Goal: Task Accomplishment & Management: Manage account settings

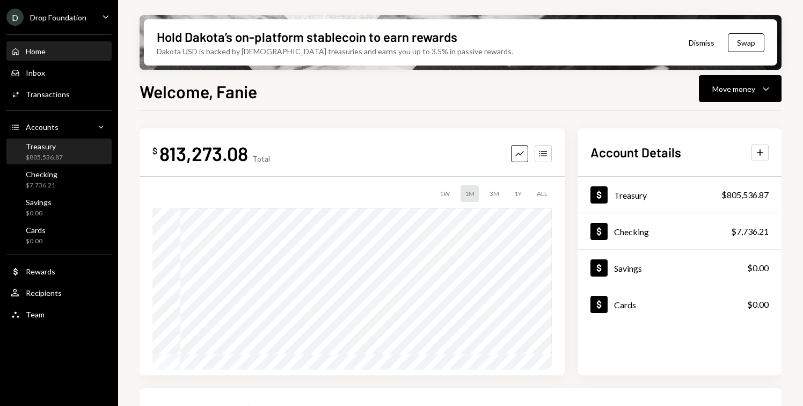
click at [53, 158] on div "$805,536.87" at bounding box center [44, 157] width 37 height 9
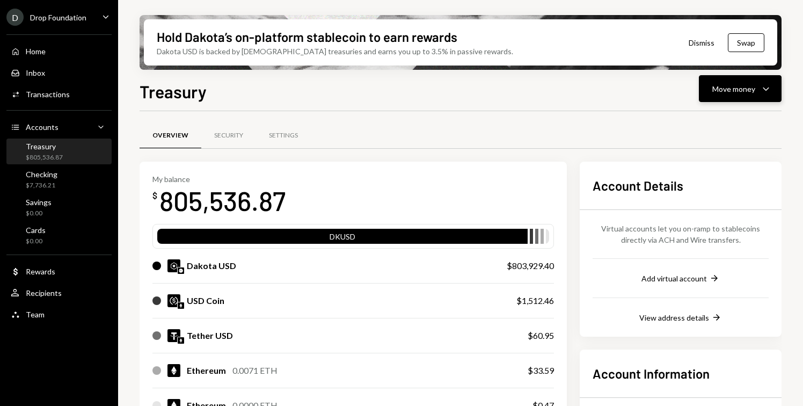
click at [731, 91] on div "Move money" at bounding box center [733, 88] width 43 height 11
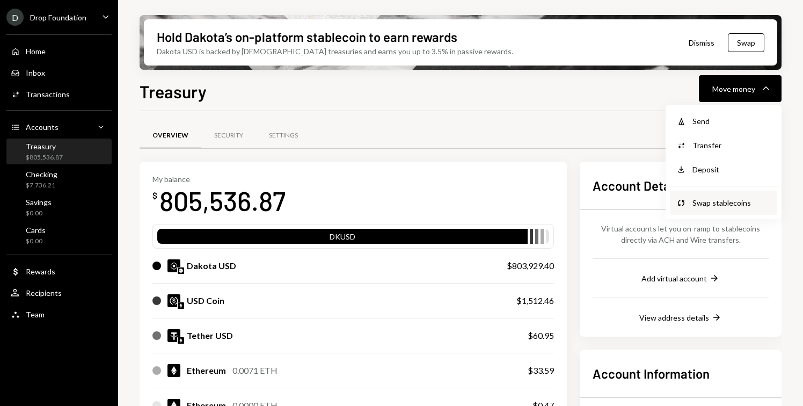
click at [716, 203] on div "Swap stablecoins" at bounding box center [731, 202] width 78 height 11
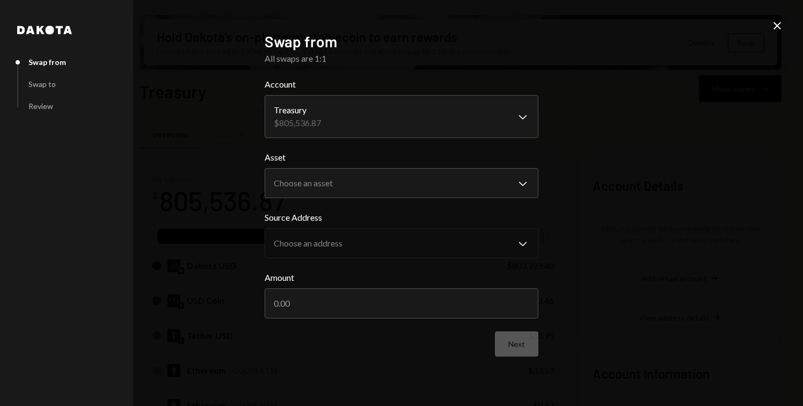
click at [777, 27] on icon "Close" at bounding box center [777, 25] width 13 height 13
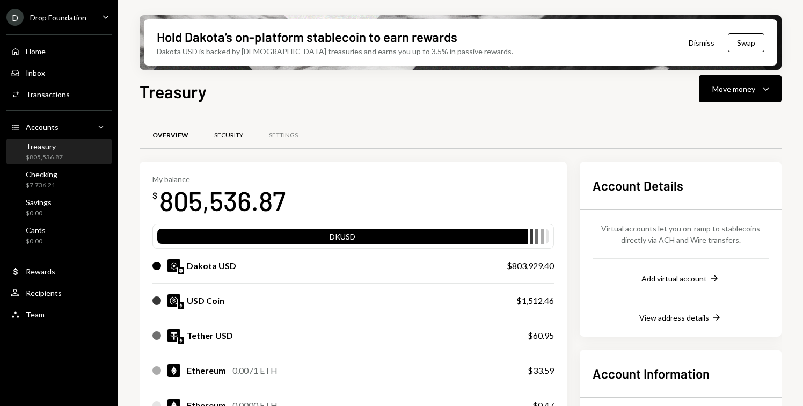
click at [226, 141] on div "Security" at bounding box center [228, 136] width 55 height 26
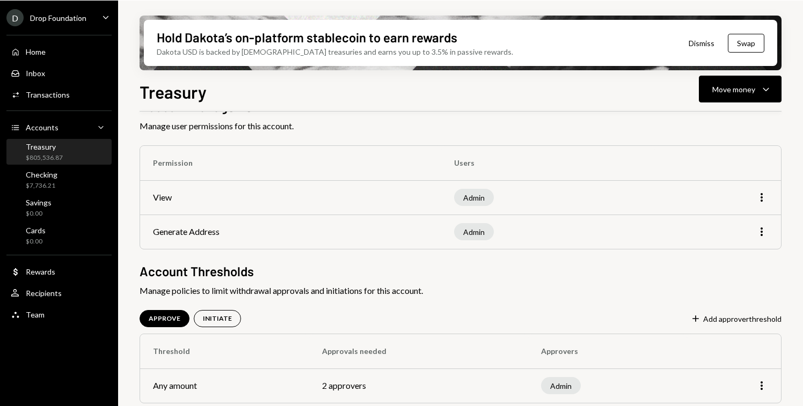
scroll to position [71, 0]
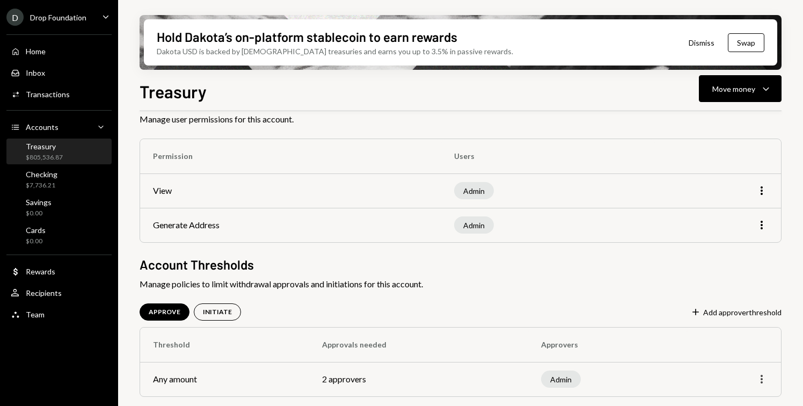
click at [761, 382] on icon "button" at bounding box center [761, 379] width 2 height 9
click at [58, 312] on div "Team Team" at bounding box center [59, 315] width 97 height 10
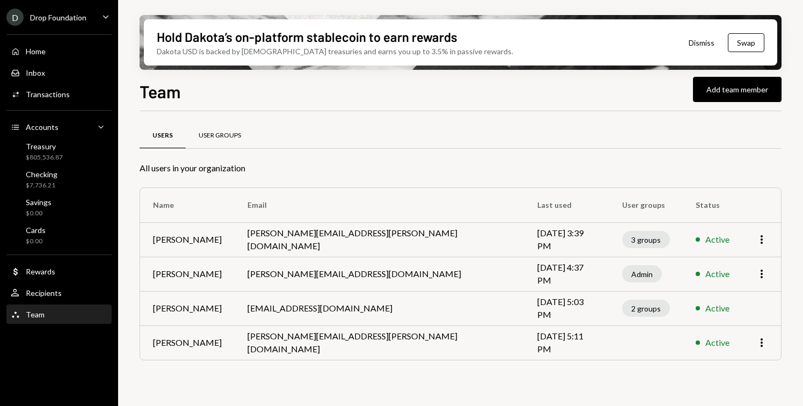
click at [229, 137] on div "User Groups" at bounding box center [220, 135] width 42 height 9
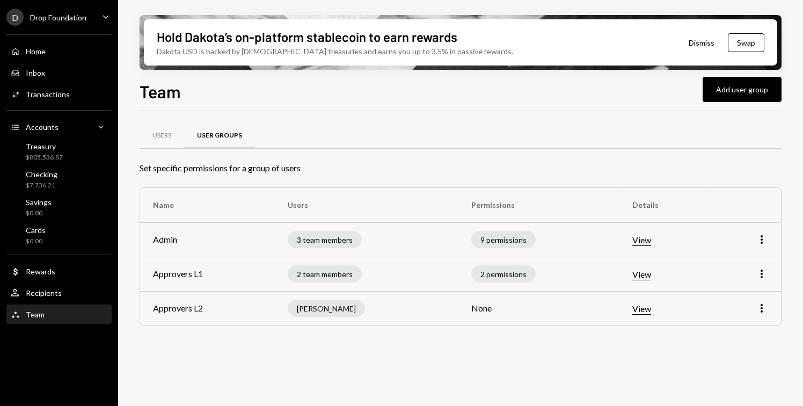
click at [649, 241] on button "View" at bounding box center [641, 240] width 19 height 11
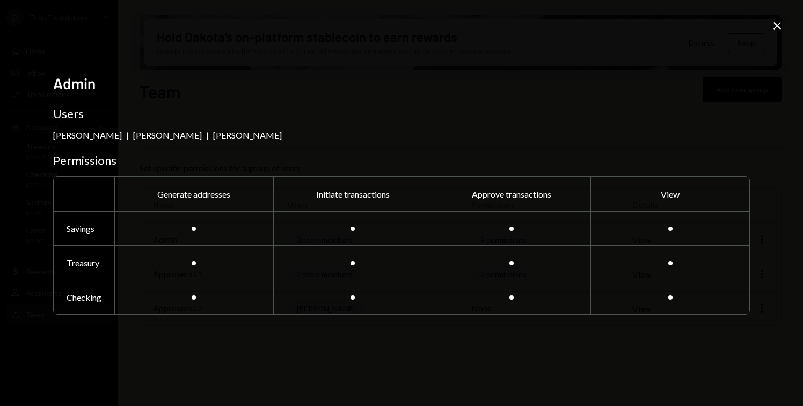
click at [776, 31] on icon "Close" at bounding box center [777, 25] width 13 height 13
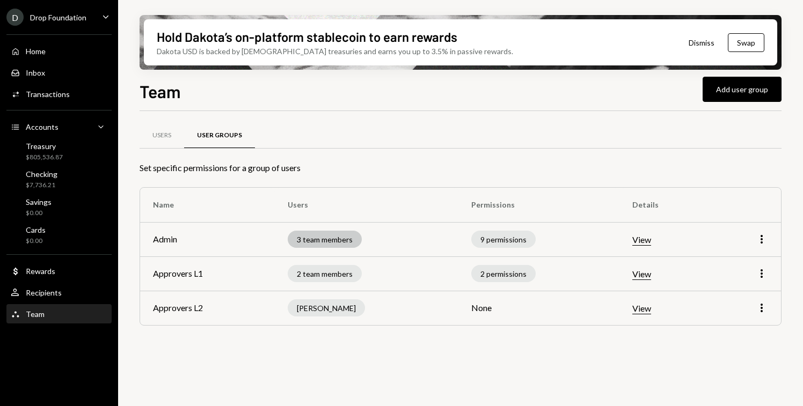
click at [335, 237] on div "3 team members" at bounding box center [325, 239] width 74 height 17
click at [651, 236] on button "View" at bounding box center [641, 240] width 19 height 11
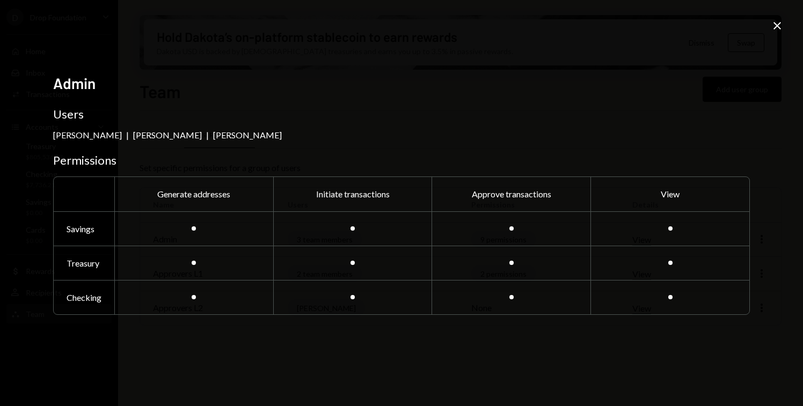
click at [778, 29] on icon "Close" at bounding box center [777, 25] width 13 height 13
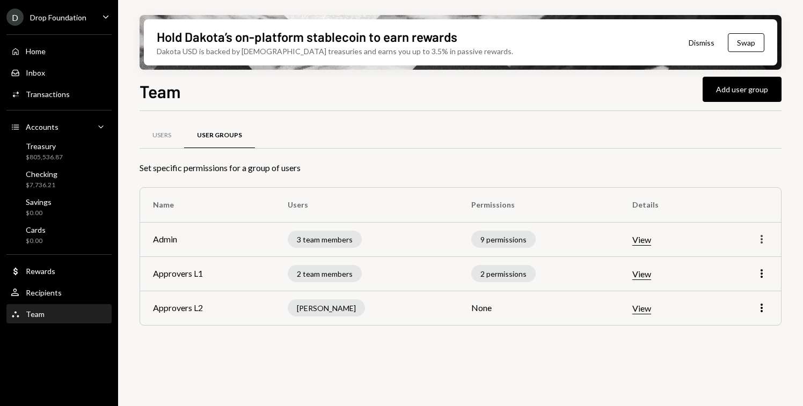
click at [763, 237] on icon "More" at bounding box center [761, 239] width 13 height 13
click at [731, 260] on div "Edit" at bounding box center [737, 262] width 54 height 19
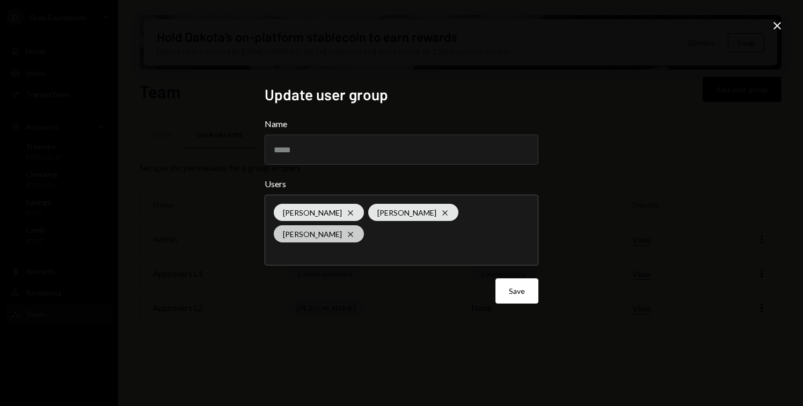
click at [346, 233] on icon "Cross" at bounding box center [350, 234] width 9 height 9
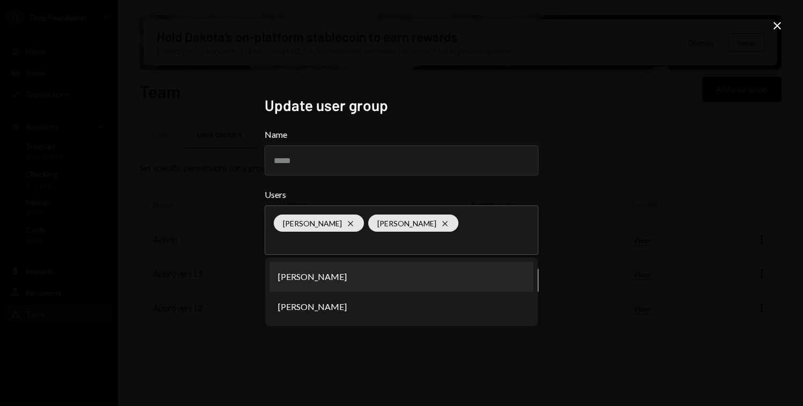
click at [616, 245] on div "Update user group Name ***** Users Fanie Wolmarans Cross Anthony Cartwright Cro…" at bounding box center [401, 203] width 803 height 406
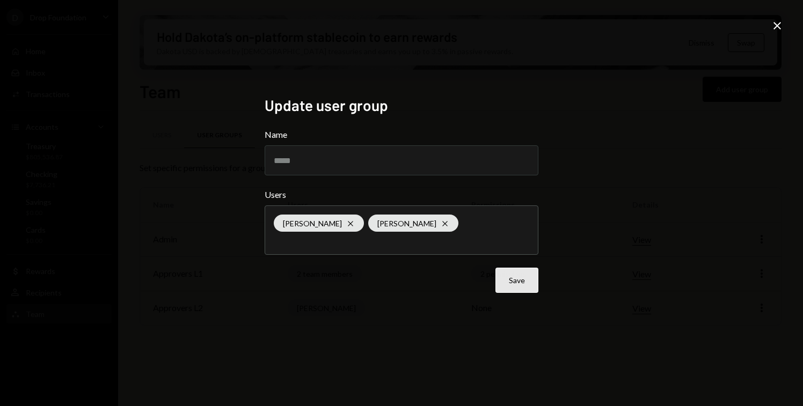
click at [524, 280] on button "Save" at bounding box center [516, 280] width 43 height 25
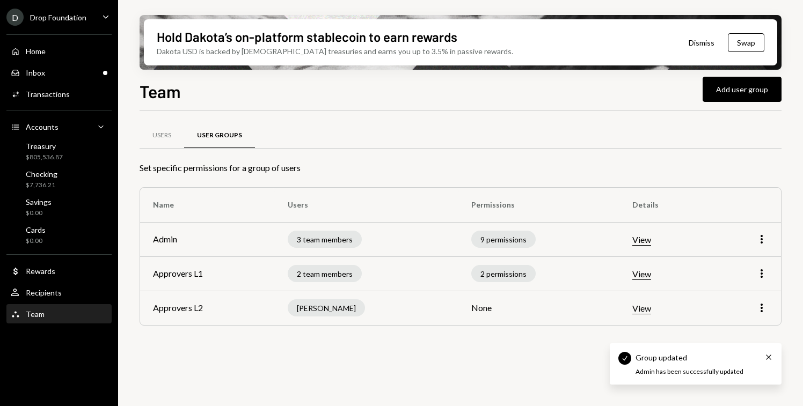
click at [84, 83] on div "Home Home Inbox Inbox Activities Transactions Accounts Accounts Caret Down Trea…" at bounding box center [59, 177] width 118 height 298
click at [78, 77] on div "Inbox Inbox" at bounding box center [59, 73] width 97 height 18
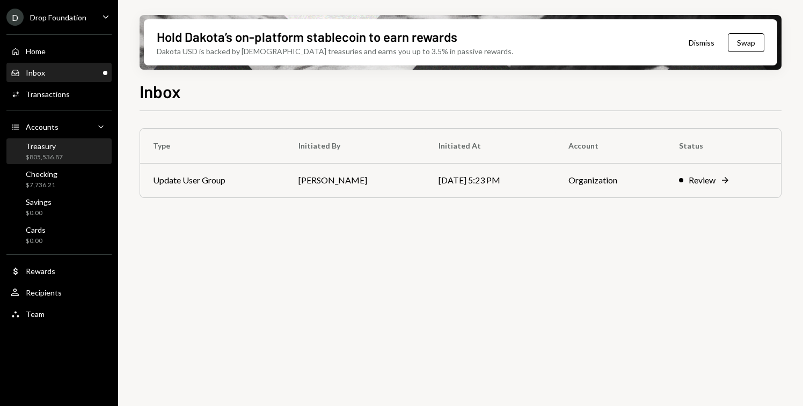
click at [54, 152] on div "Treasury $805,536.87" at bounding box center [44, 152] width 37 height 20
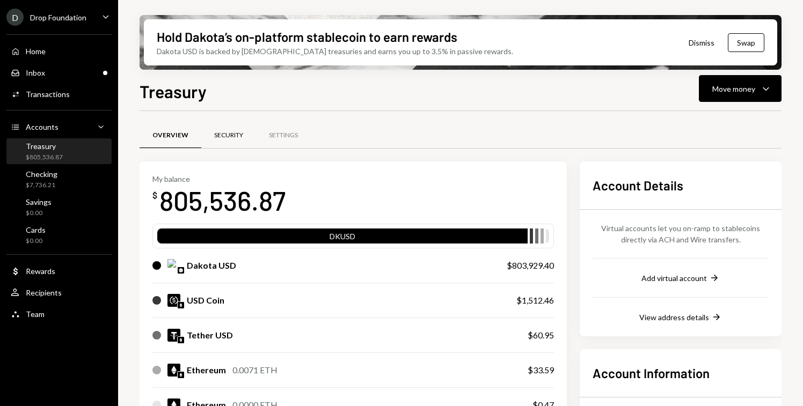
click at [217, 142] on div "Security" at bounding box center [228, 136] width 55 height 26
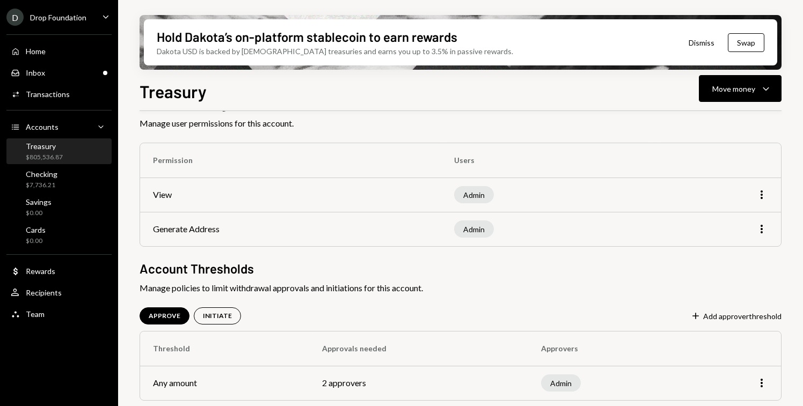
scroll to position [70, 0]
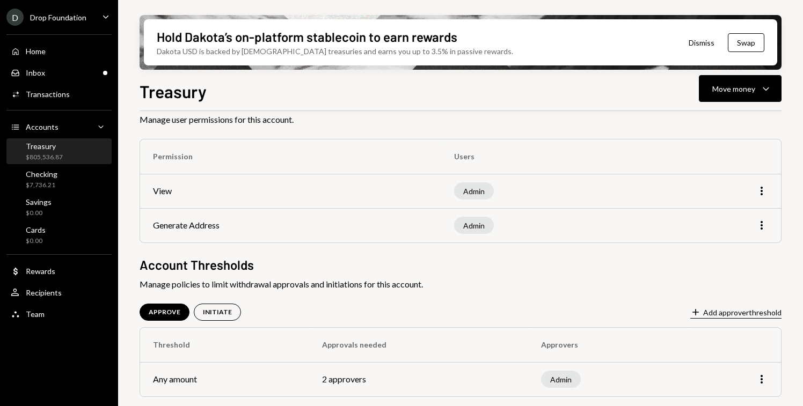
click at [737, 314] on button "Plus Add approver threshold" at bounding box center [735, 313] width 91 height 12
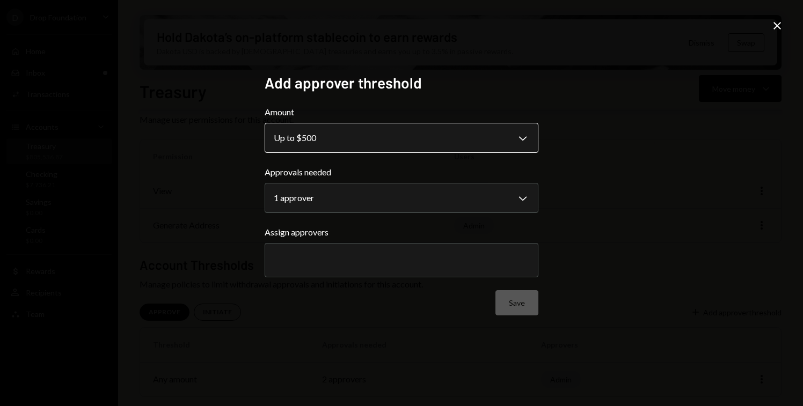
click at [377, 147] on body "**********" at bounding box center [401, 203] width 803 height 406
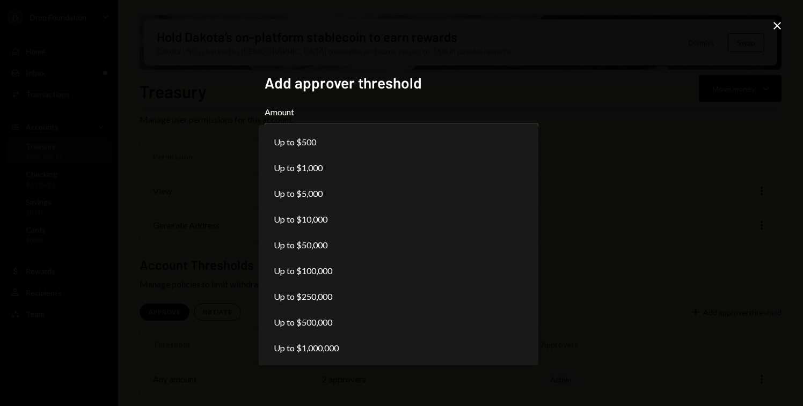
click at [778, 31] on icon "Close" at bounding box center [777, 25] width 13 height 13
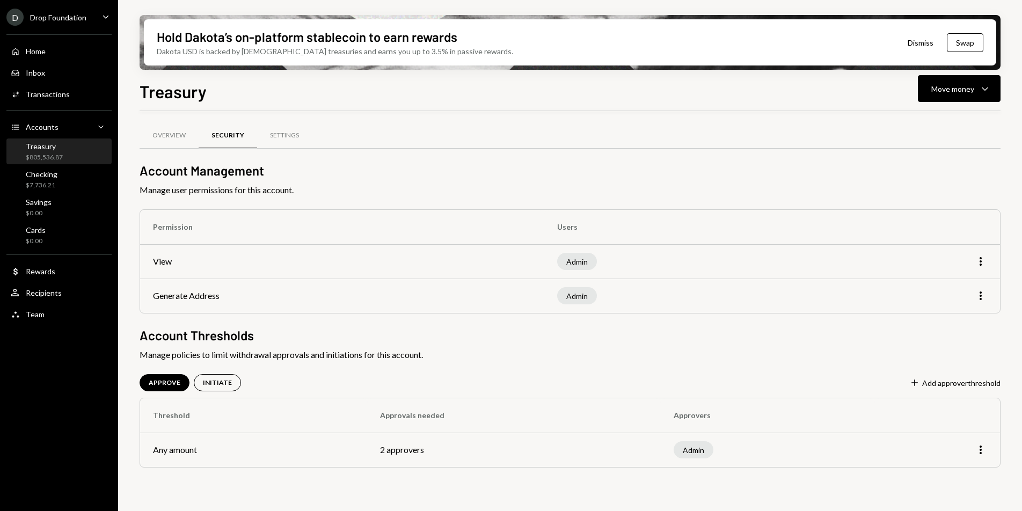
scroll to position [0, 0]
click at [76, 148] on div "Treasury $805,536.87" at bounding box center [59, 152] width 97 height 20
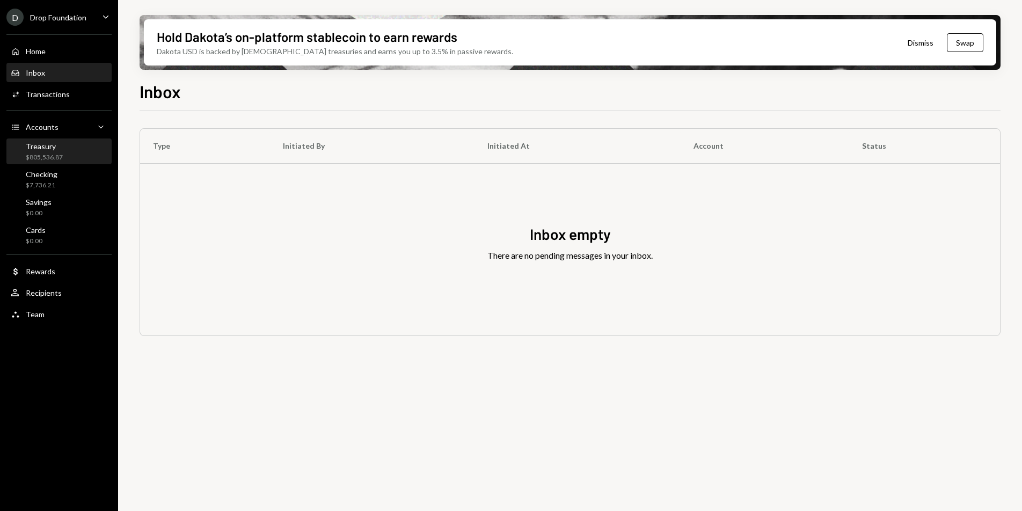
click at [50, 148] on div "Treasury" at bounding box center [44, 146] width 37 height 9
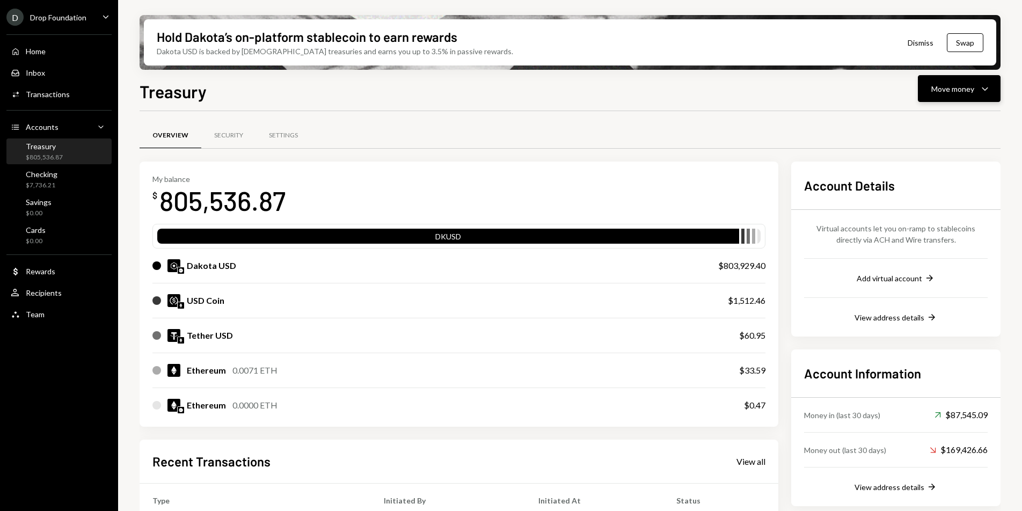
click at [969, 91] on div "Move money" at bounding box center [952, 88] width 43 height 11
click at [935, 201] on div "Swap stablecoins" at bounding box center [950, 202] width 78 height 11
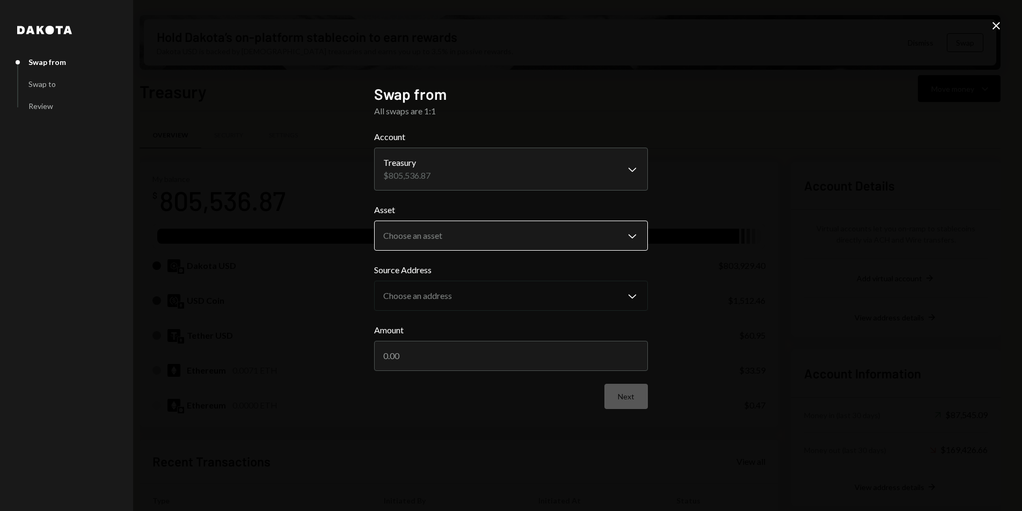
click at [463, 238] on body "D Drop Foundation Caret Down Home Home Inbox Inbox Activities Transactions Acco…" at bounding box center [511, 255] width 1022 height 511
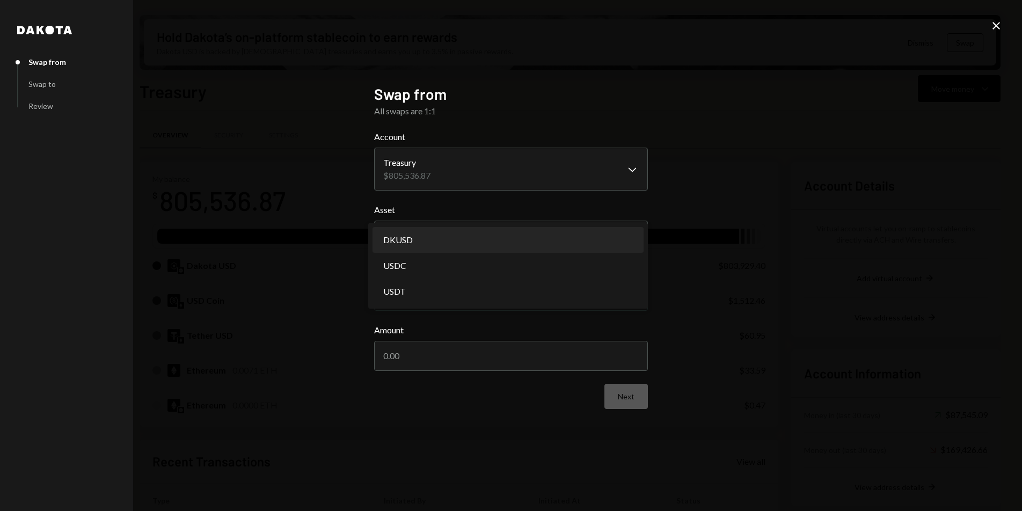
select select "*****"
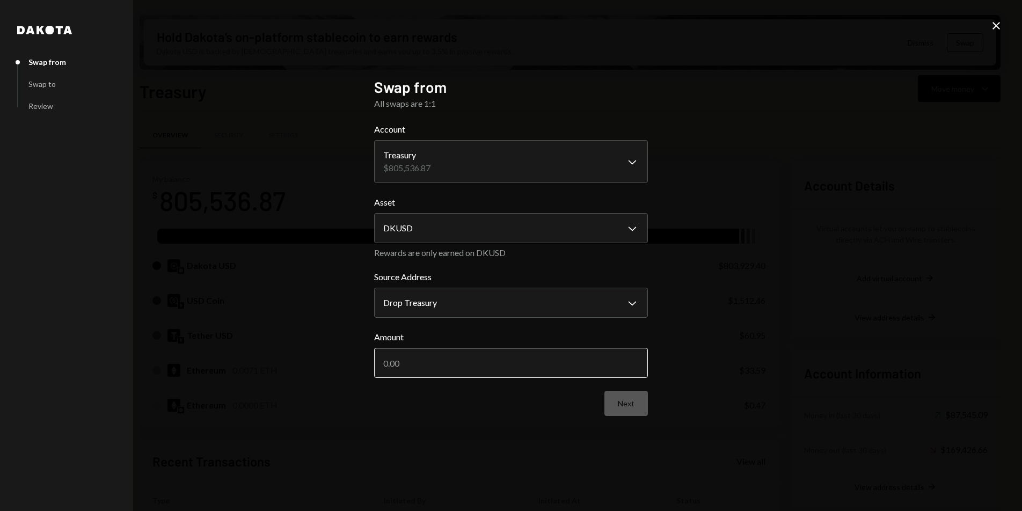
click at [442, 371] on input "Amount" at bounding box center [511, 363] width 274 height 30
type input "2"
drag, startPoint x: 424, startPoint y: 367, endPoint x: 379, endPoint y: 367, distance: 45.1
click at [379, 367] on input "30000" at bounding box center [511, 363] width 274 height 30
type input "30000"
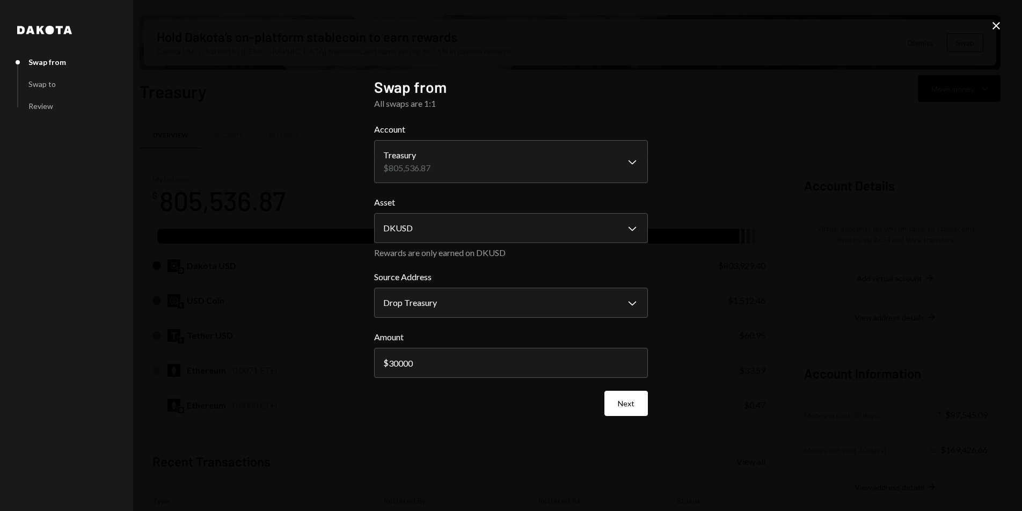
click at [415, 390] on form "**********" at bounding box center [511, 269] width 274 height 293
click at [639, 405] on button "Next" at bounding box center [625, 403] width 43 height 25
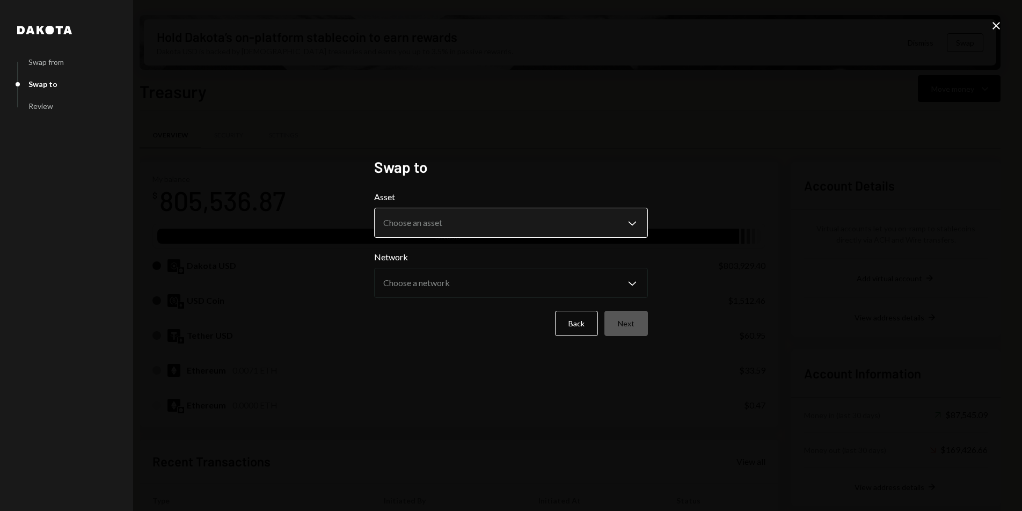
click at [443, 226] on body "D Drop Foundation Caret Down Home Home Inbox Inbox Activities Transactions Acco…" at bounding box center [511, 255] width 1022 height 511
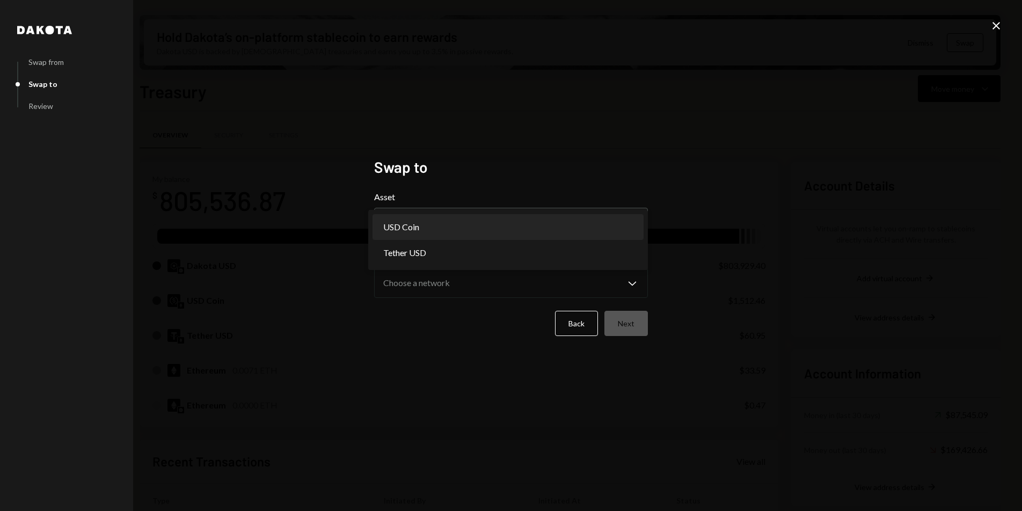
select select "****"
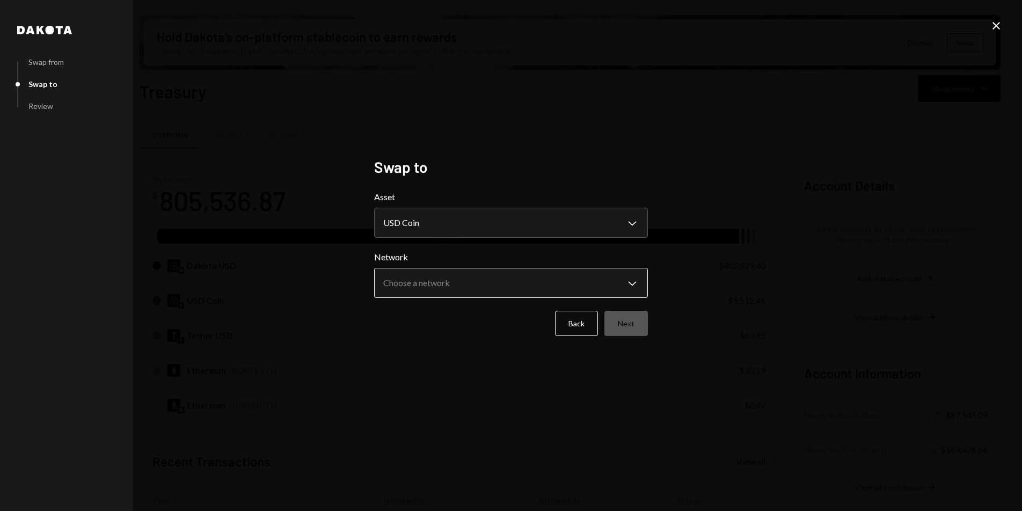
click at [465, 282] on body "D Drop Foundation Caret Down Home Home Inbox Inbox Activities Transactions Acco…" at bounding box center [511, 255] width 1022 height 511
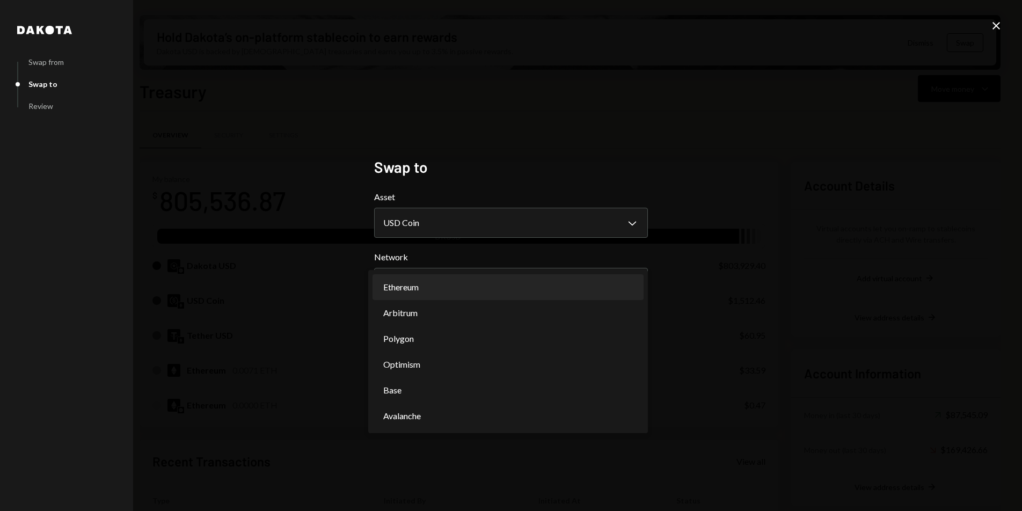
select select "**********"
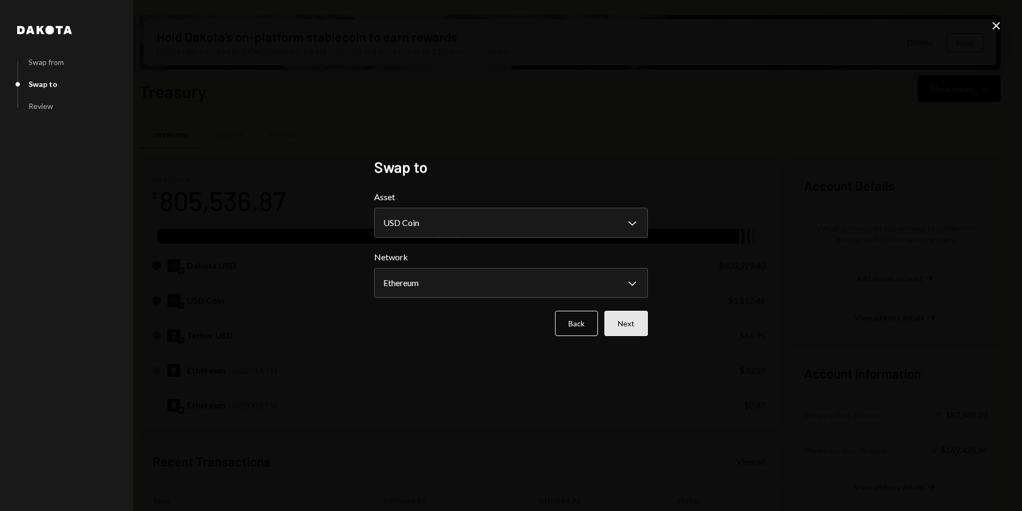
click at [620, 322] on button "Next" at bounding box center [625, 323] width 43 height 25
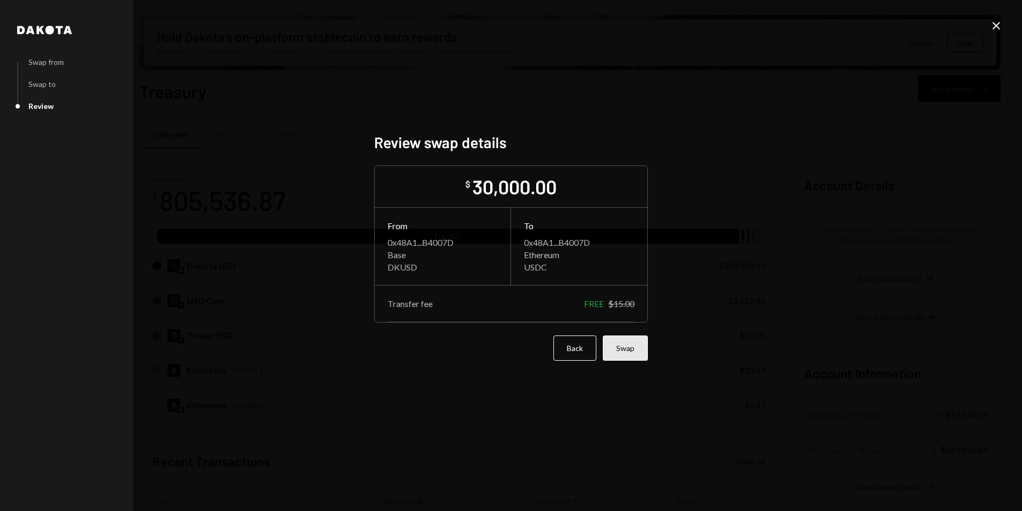
click at [617, 349] on button "Swap" at bounding box center [625, 347] width 45 height 25
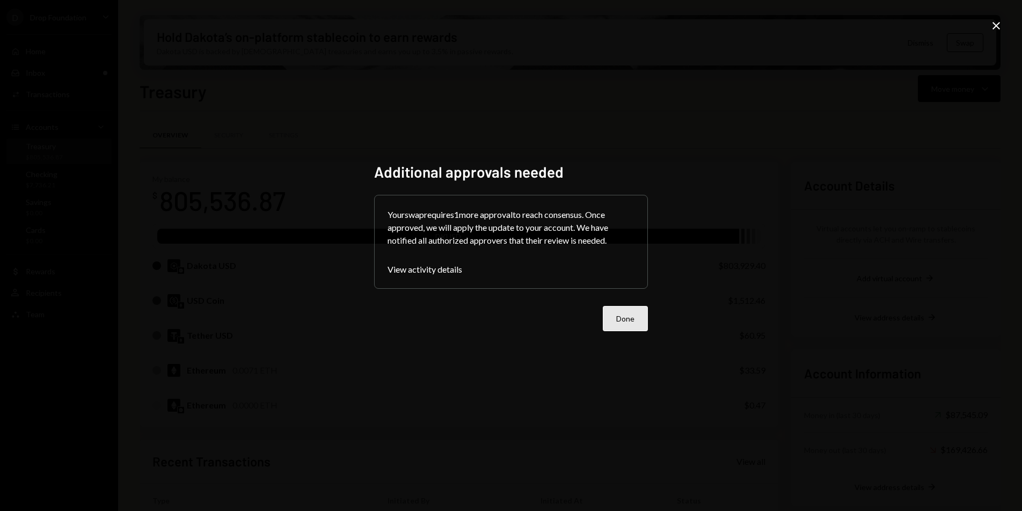
click at [628, 314] on button "Done" at bounding box center [625, 318] width 45 height 25
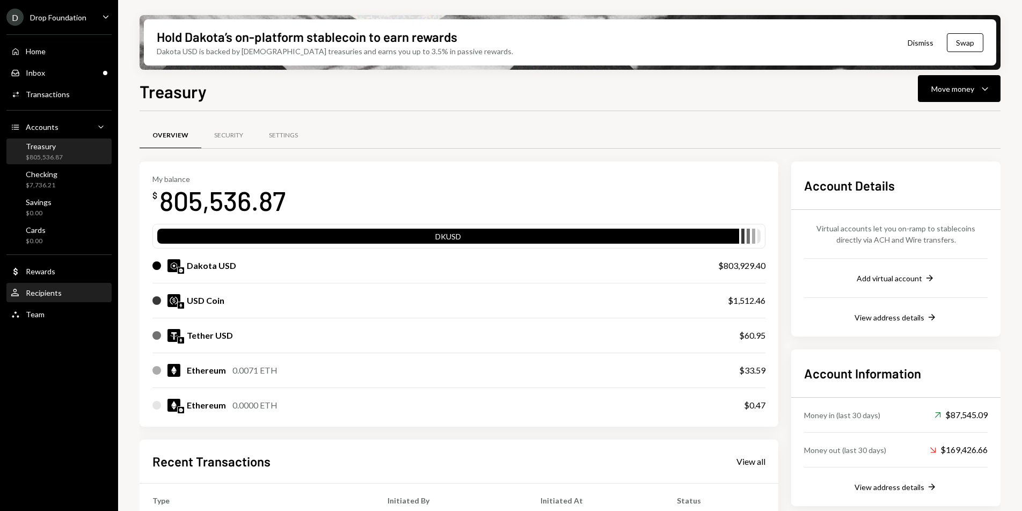
click at [50, 298] on div "User Recipients" at bounding box center [59, 293] width 97 height 18
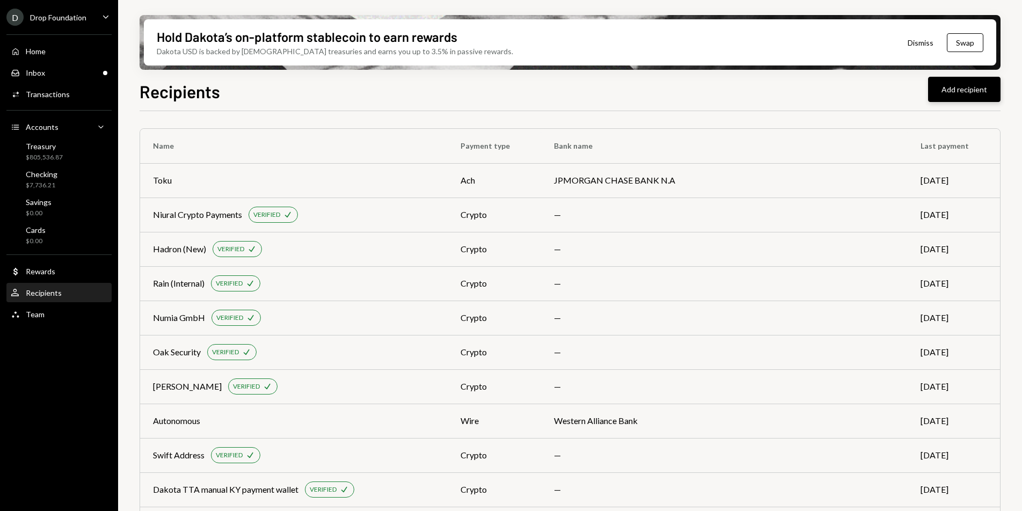
click at [964, 88] on button "Add recipient" at bounding box center [964, 89] width 72 height 25
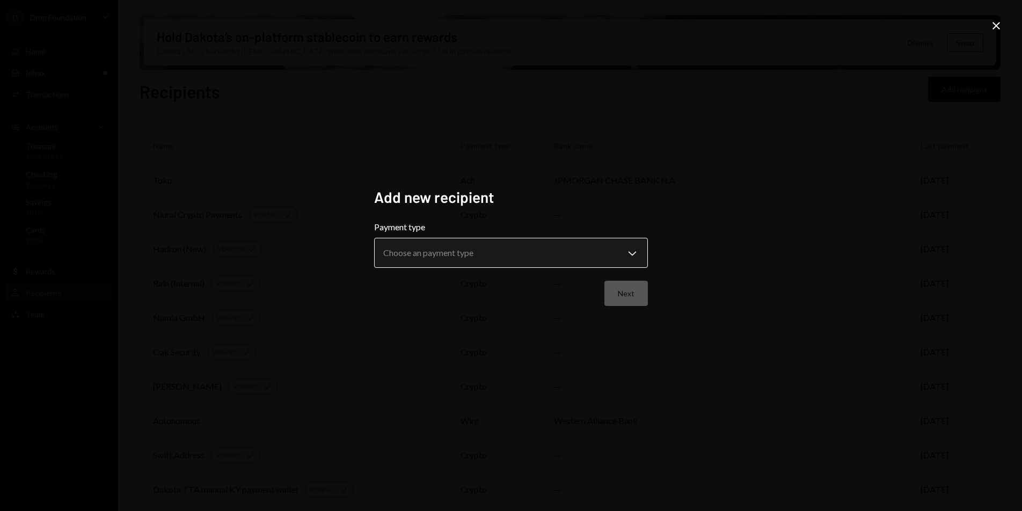
click at [492, 243] on body "D Drop Foundation Caret Down Home Home Inbox Inbox Activities Transactions Acco…" at bounding box center [511, 255] width 1022 height 511
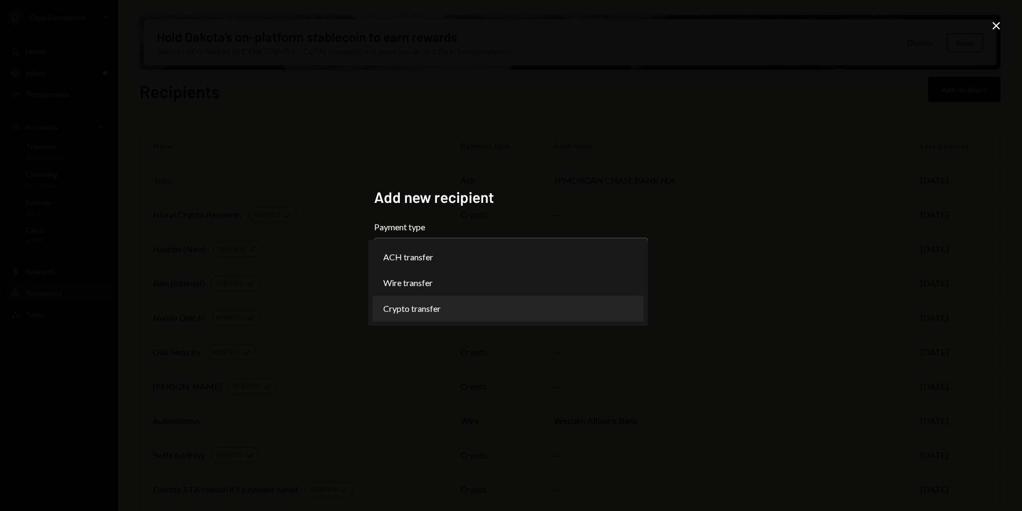
select select "******"
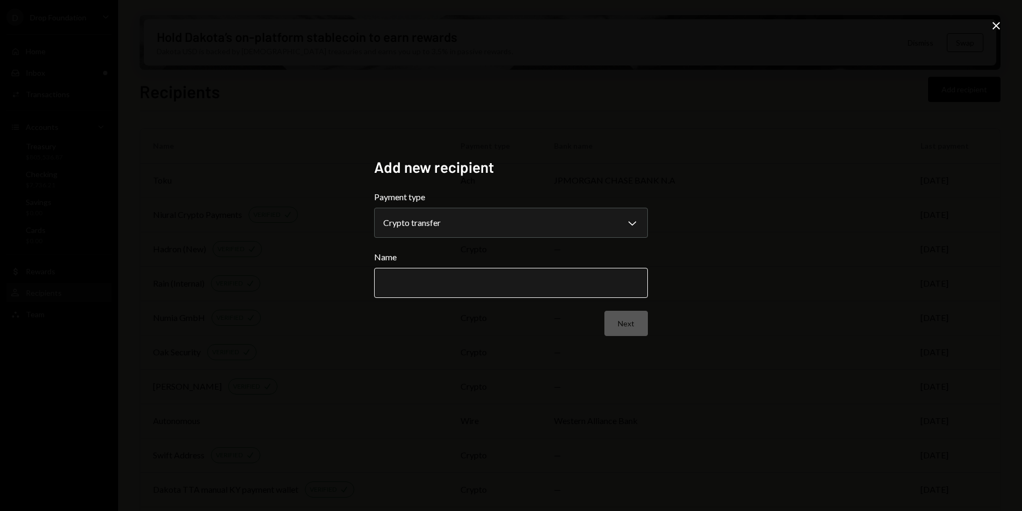
click at [450, 282] on input "Name" at bounding box center [511, 283] width 274 height 30
type input "**********"
click at [624, 321] on button "Next" at bounding box center [625, 323] width 43 height 25
click at [463, 226] on body "D Drop Foundation Caret Down Home Home Inbox Inbox Activities Transactions Acco…" at bounding box center [511, 255] width 1022 height 511
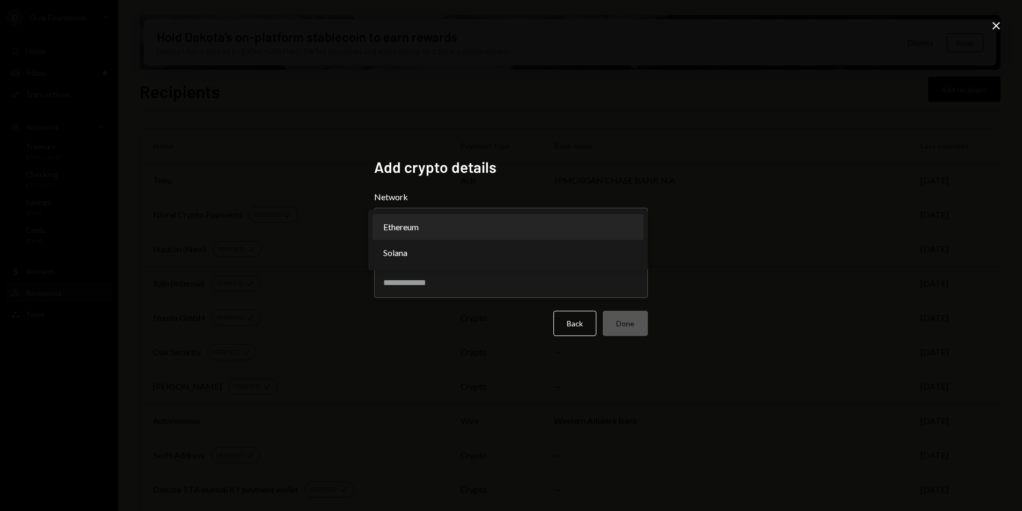
select select "**********"
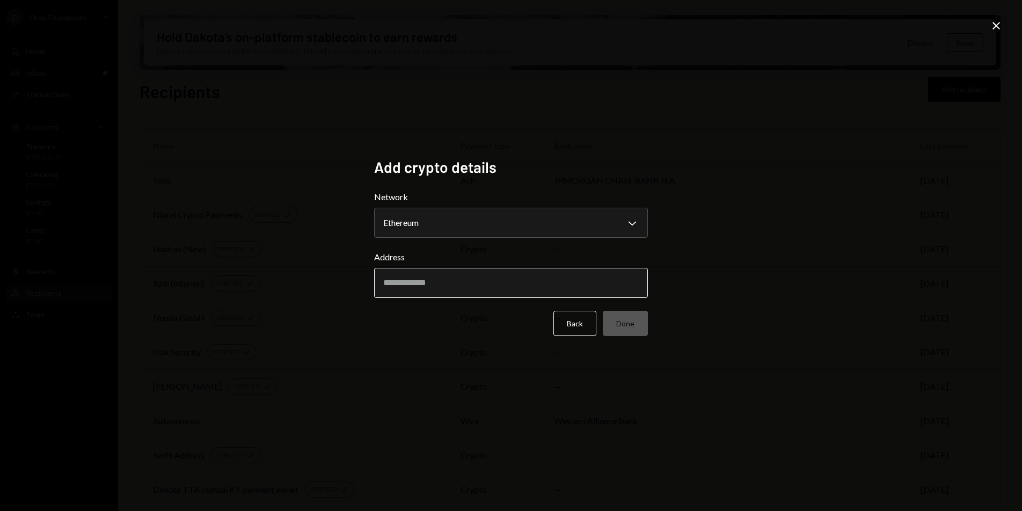
click at [423, 289] on input "Address" at bounding box center [511, 283] width 274 height 30
paste input "**********"
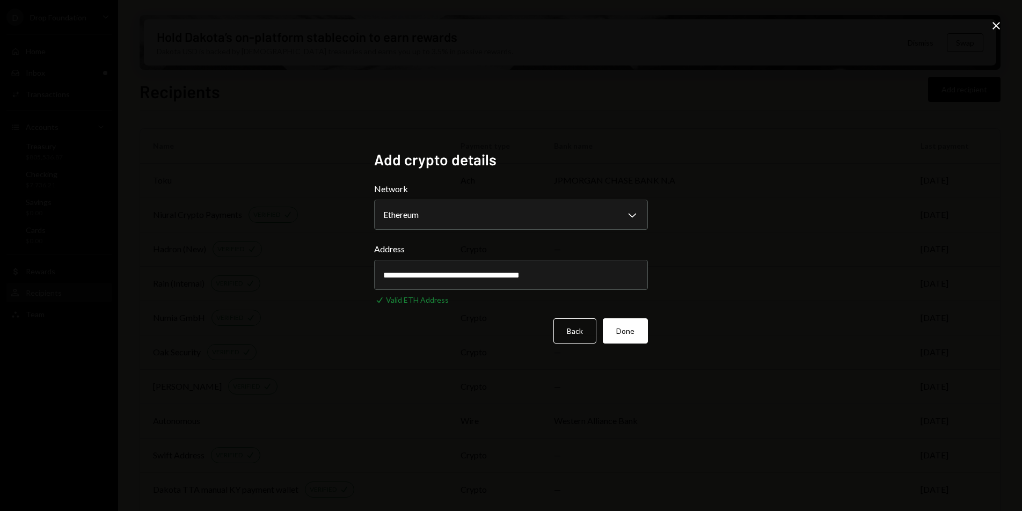
type input "**********"
click at [636, 323] on button "Done" at bounding box center [625, 330] width 45 height 25
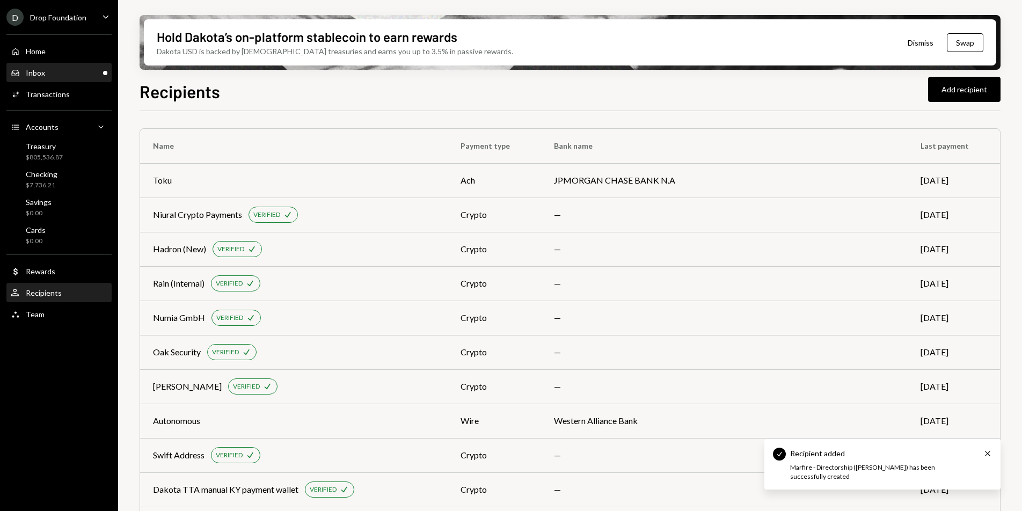
click at [50, 67] on div "Inbox Inbox" at bounding box center [59, 73] width 97 height 18
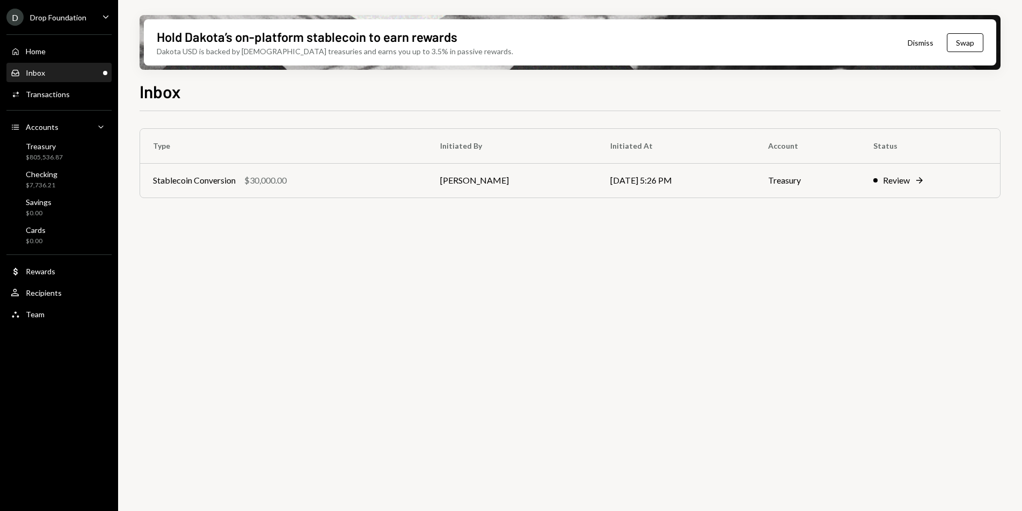
click at [54, 82] on div "Inbox Inbox" at bounding box center [59, 73] width 97 height 18
click at [55, 91] on div "Transactions" at bounding box center [48, 94] width 44 height 9
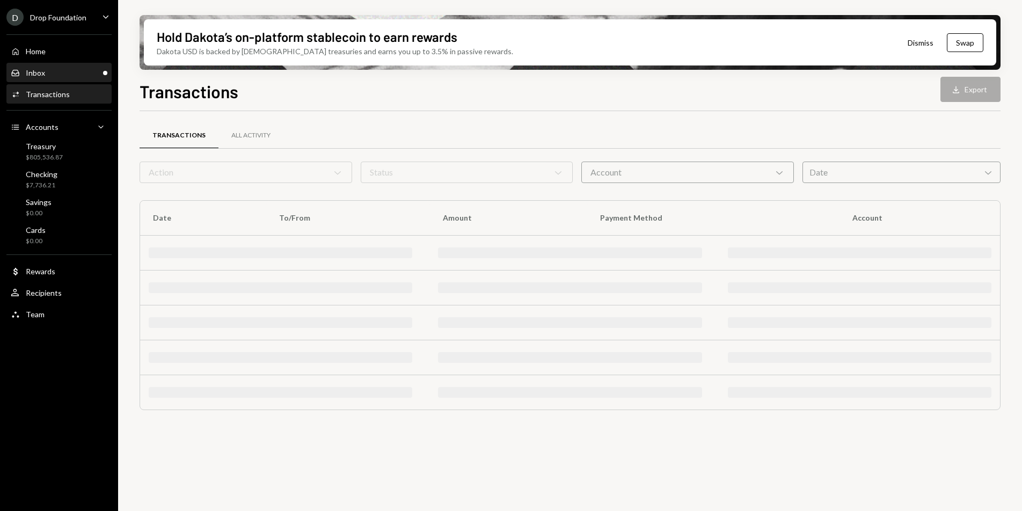
click at [55, 77] on div "Inbox Inbox" at bounding box center [59, 73] width 97 height 10
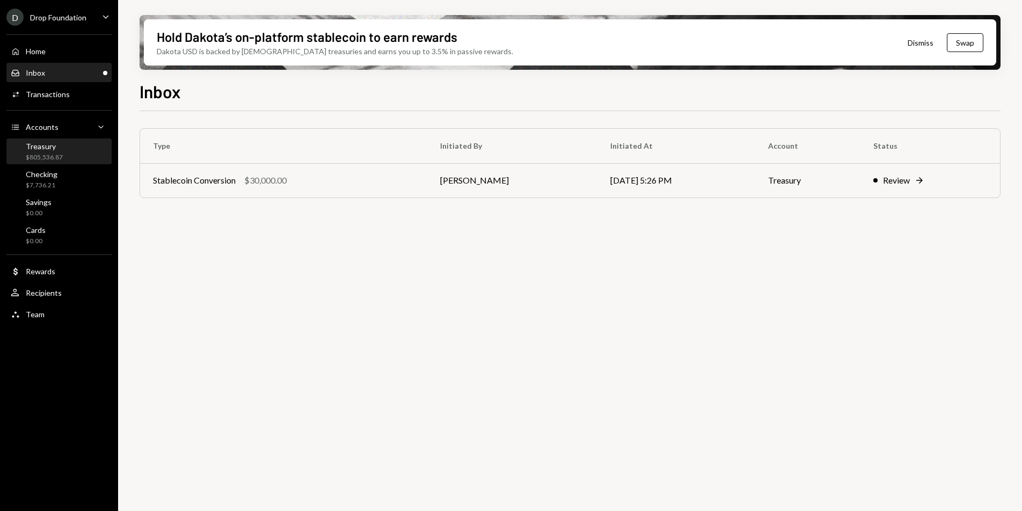
click at [60, 151] on div "Treasury $805,536.87" at bounding box center [44, 152] width 37 height 20
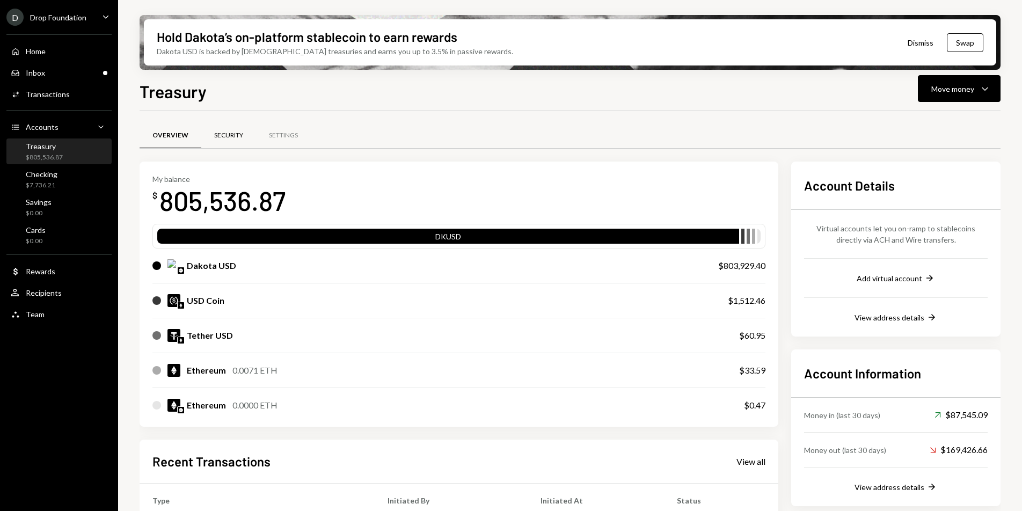
click at [236, 132] on div "Security" at bounding box center [228, 135] width 29 height 9
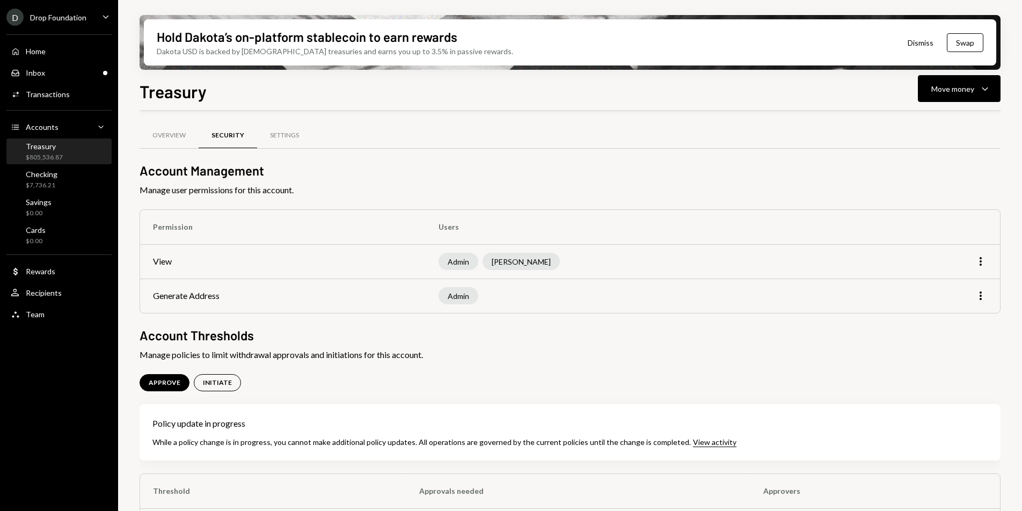
click at [74, 76] on div "Inbox Inbox" at bounding box center [59, 73] width 97 height 10
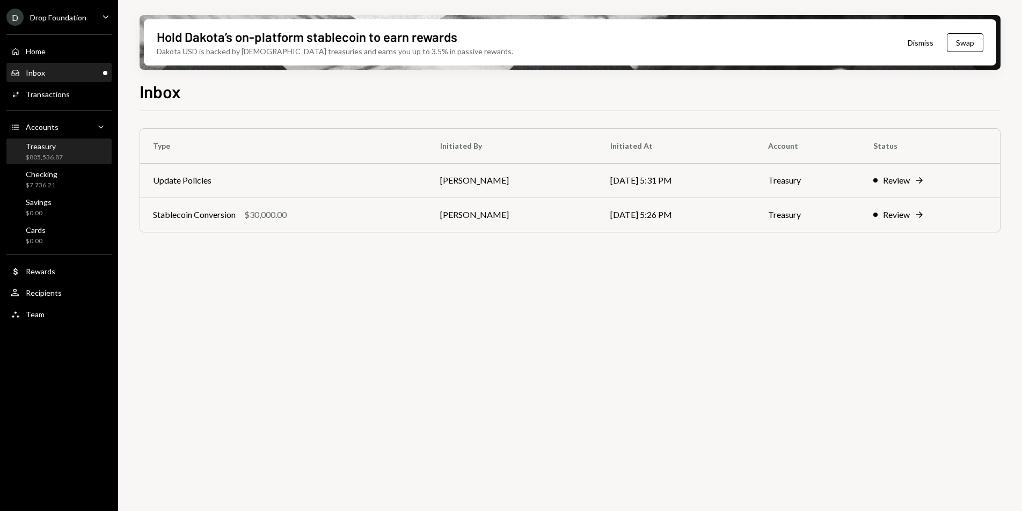
click at [70, 152] on div "Treasury $805,536.87" at bounding box center [59, 152] width 97 height 20
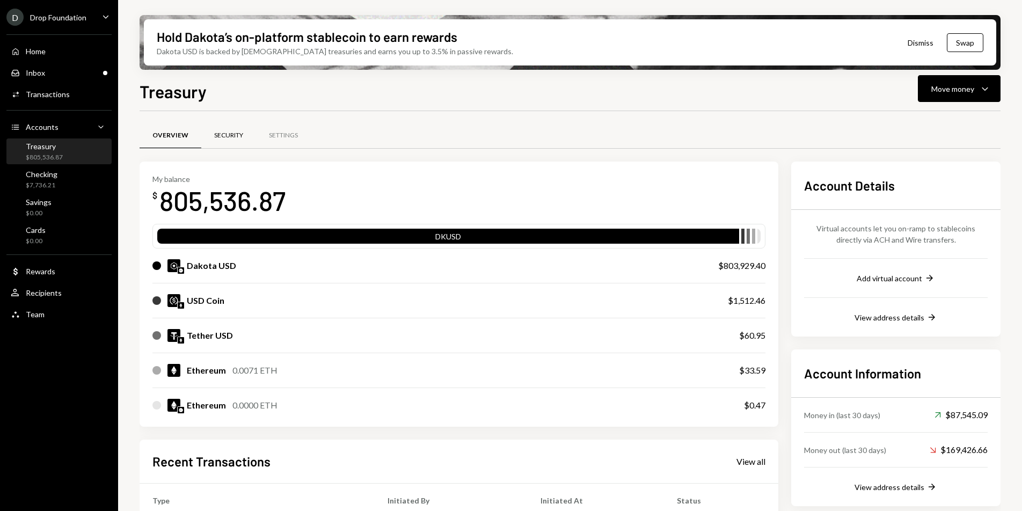
click at [225, 135] on div "Security" at bounding box center [228, 135] width 29 height 9
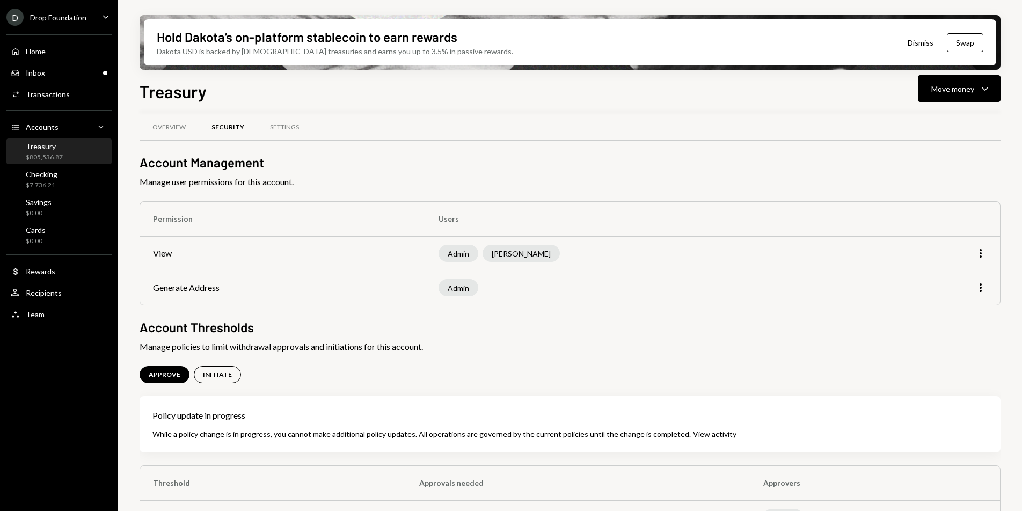
scroll to position [41, 0]
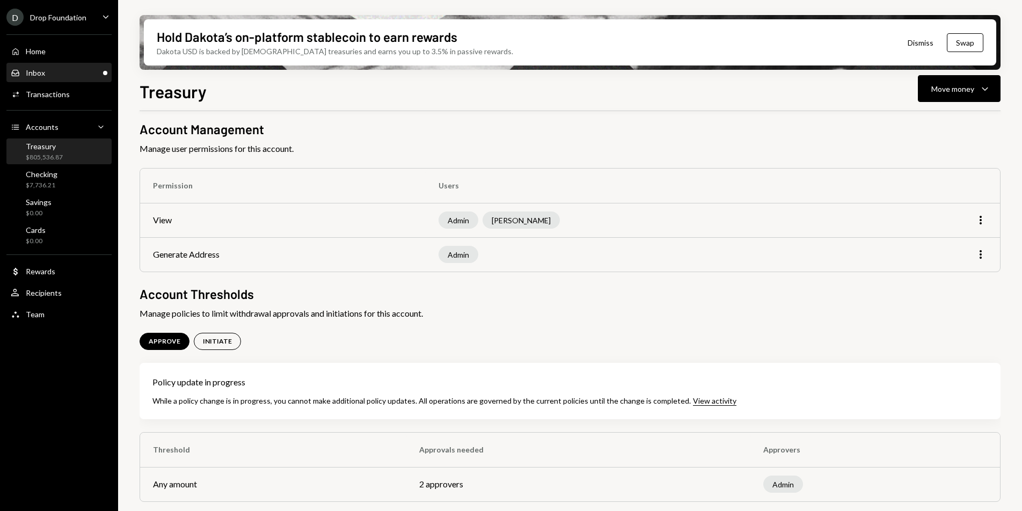
click at [37, 72] on div "Inbox" at bounding box center [35, 72] width 19 height 9
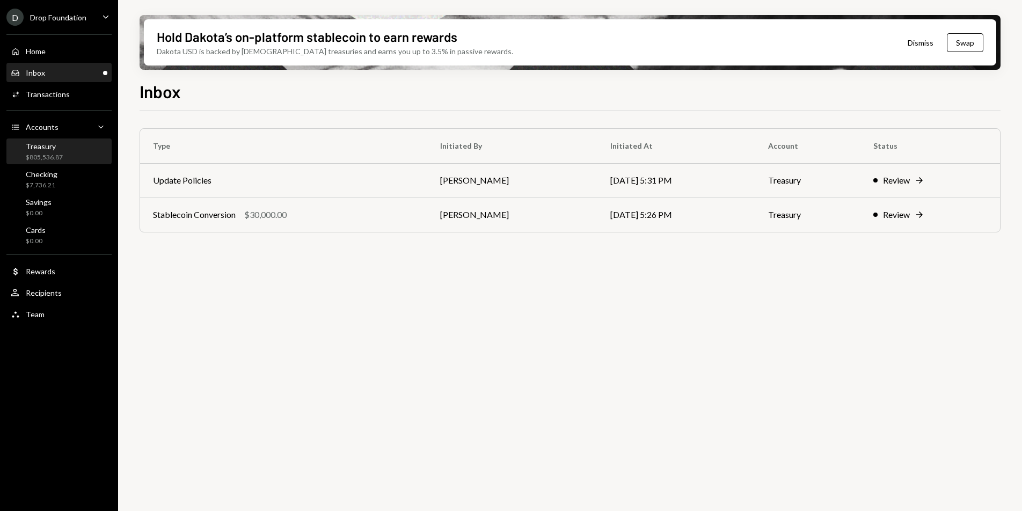
click at [47, 142] on div "Treasury" at bounding box center [44, 146] width 37 height 9
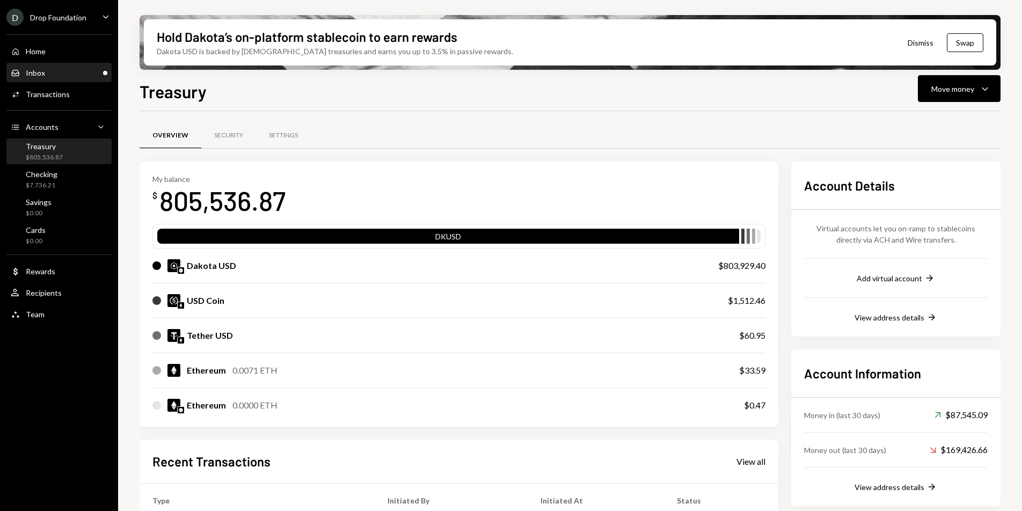
click at [53, 71] on div "Inbox Inbox" at bounding box center [59, 73] width 97 height 10
